Goal: Check status: Check status

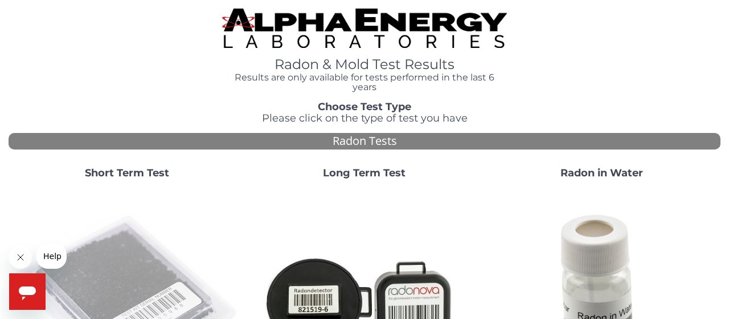
click at [115, 283] on img at bounding box center [127, 302] width 229 height 229
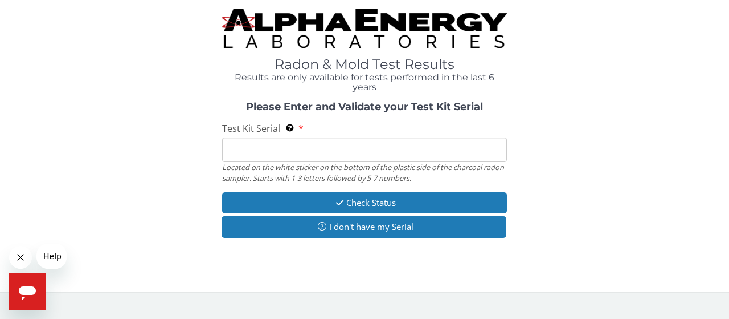
click at [279, 150] on input "Test Kit Serial Located on the white sticker on the bottom of the plastic side …" at bounding box center [364, 149] width 285 height 25
paste input "FC816908"
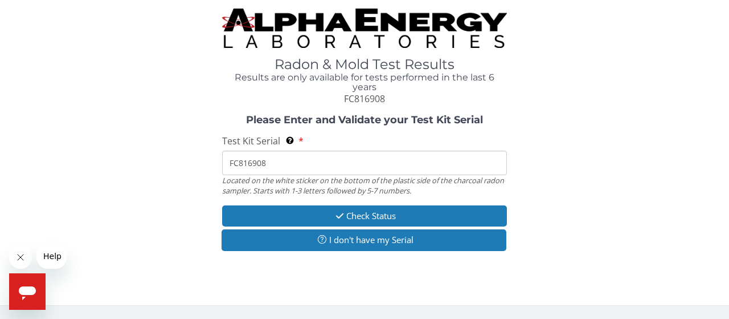
type input "FC816908"
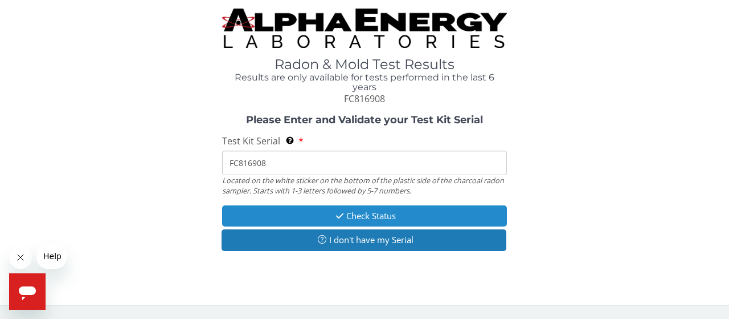
click at [360, 219] on button "Check Status" at bounding box center [364, 215] width 285 height 21
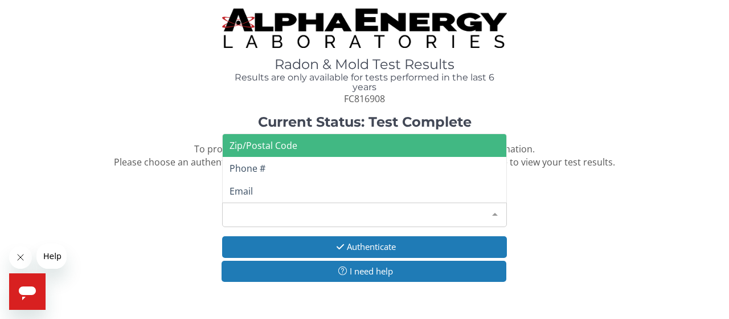
click at [360, 219] on div "Please make a selection" at bounding box center [364, 214] width 285 height 25
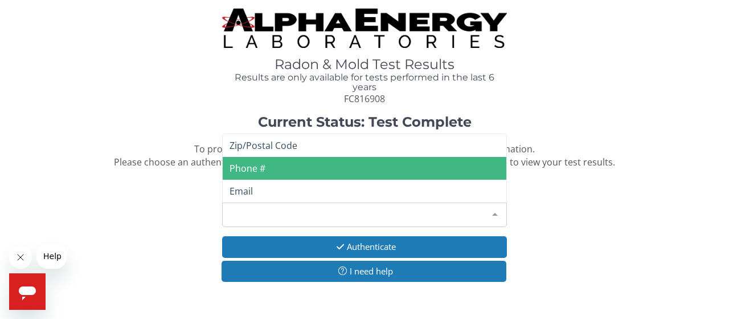
click at [282, 165] on span "Phone #" at bounding box center [365, 168] width 284 height 23
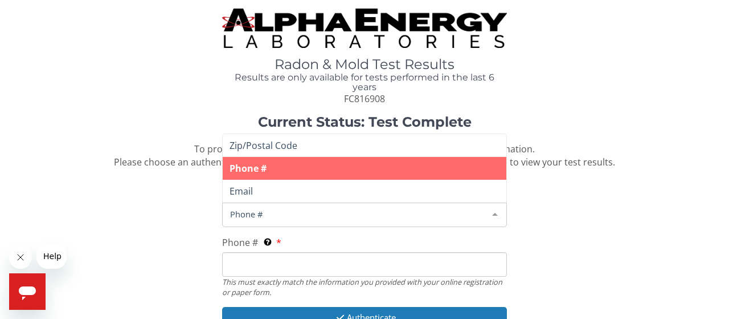
click at [300, 212] on span "Phone #" at bounding box center [355, 213] width 256 height 13
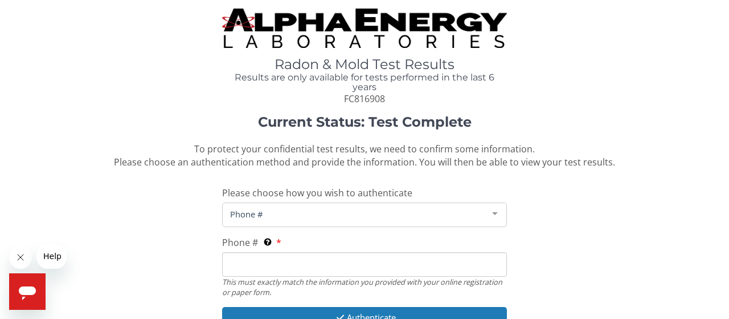
click at [357, 218] on span "Phone #" at bounding box center [355, 213] width 256 height 13
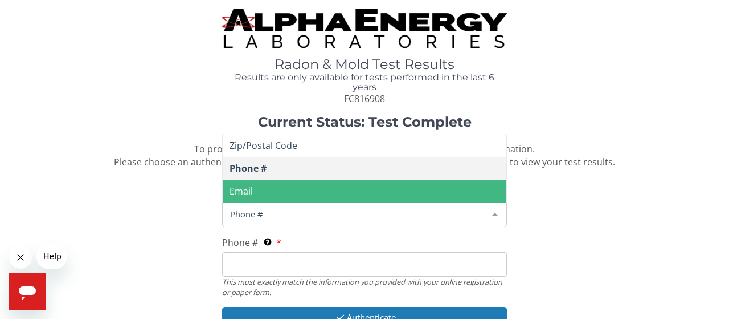
click at [496, 214] on div at bounding box center [495, 214] width 23 height 22
click at [469, 226] on div "Phone #" at bounding box center [364, 214] width 285 height 25
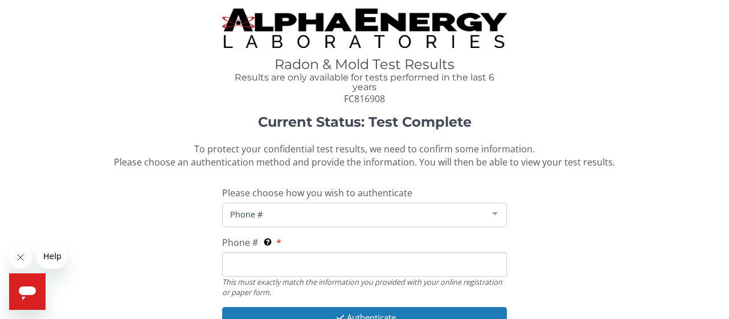
click at [242, 213] on span "Phone #" at bounding box center [355, 213] width 256 height 13
click at [272, 216] on span "Phone #" at bounding box center [355, 213] width 256 height 13
click at [270, 266] on input "Phone # This must exactly match the information you provided with your online r…" at bounding box center [364, 264] width 285 height 25
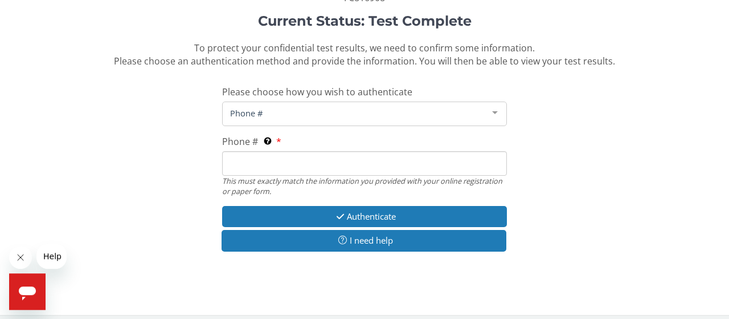
scroll to position [108, 0]
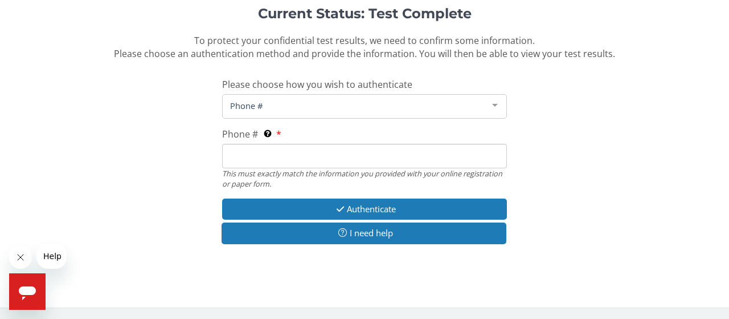
click at [279, 162] on input "Phone # This must exactly match the information you provided with your online r…" at bounding box center [364, 156] width 285 height 25
click at [495, 105] on div at bounding box center [495, 106] width 23 height 22
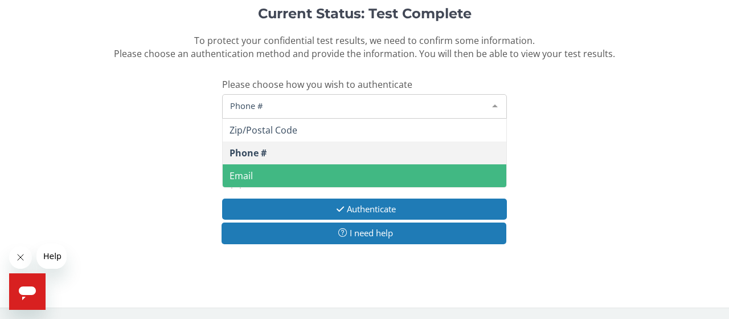
click at [374, 174] on span "Email" at bounding box center [365, 175] width 284 height 23
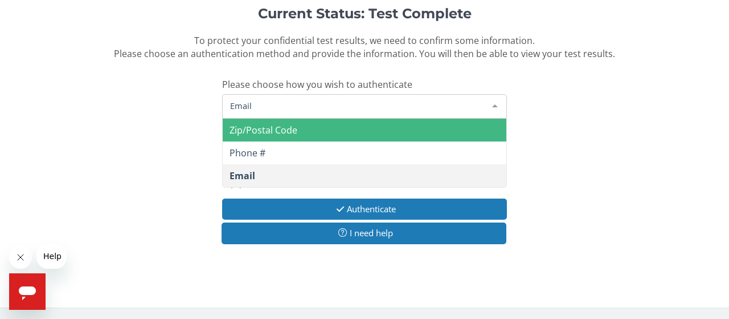
click at [346, 113] on div "Email" at bounding box center [364, 106] width 285 height 25
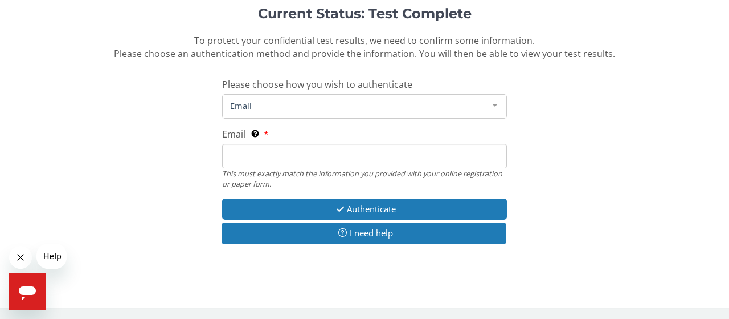
click at [341, 100] on span "Email" at bounding box center [355, 105] width 256 height 13
click at [306, 159] on input "Email This must exactly match the information you provided with your online reg…" at bounding box center [364, 156] width 285 height 25
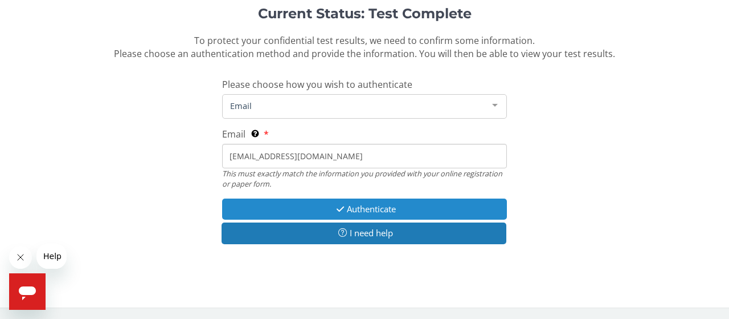
type input "[EMAIL_ADDRESS][DOMAIN_NAME]"
click at [317, 206] on button "Authenticate" at bounding box center [364, 208] width 285 height 21
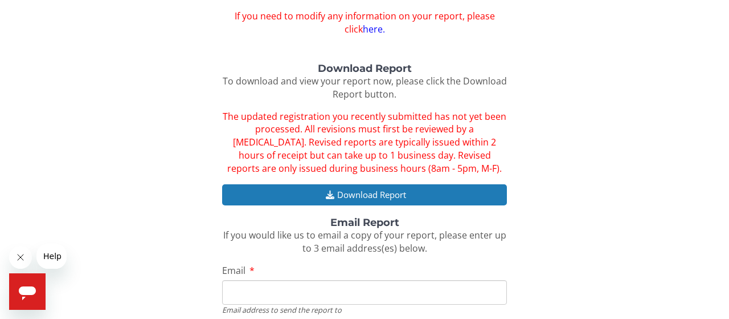
scroll to position [147, 0]
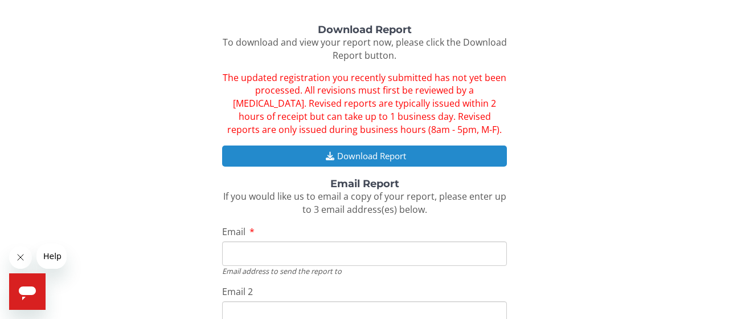
click at [430, 162] on button "Download Report" at bounding box center [364, 155] width 285 height 21
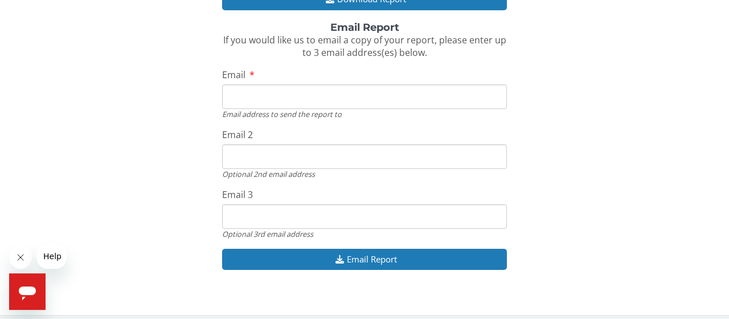
scroll to position [359, 0]
